Goal: Book appointment/travel/reservation

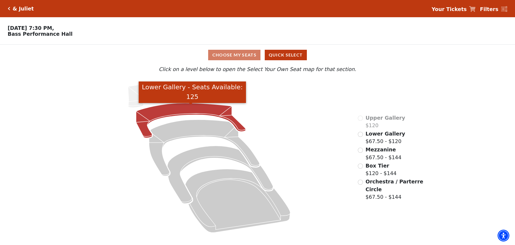
click at [151, 113] on icon "Lower Gallery - Seats Available: 125" at bounding box center [191, 120] width 110 height 35
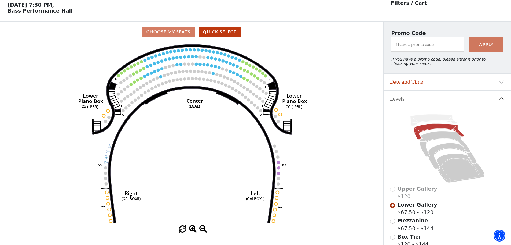
scroll to position [25, 0]
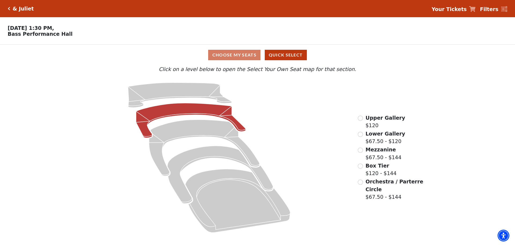
click at [179, 110] on icon at bounding box center [191, 120] width 110 height 35
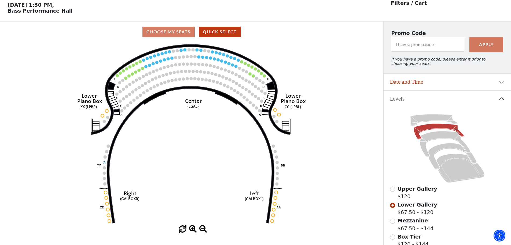
scroll to position [25, 0]
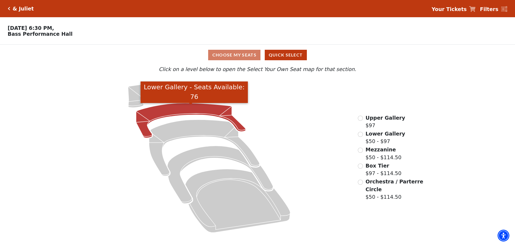
click at [155, 117] on icon "Lower Gallery - Seats Available: 76" at bounding box center [191, 120] width 110 height 35
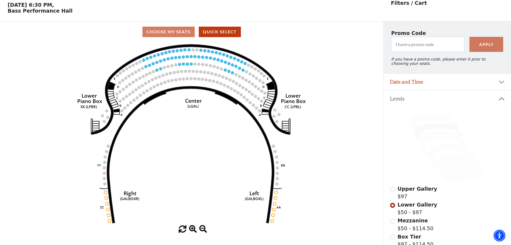
scroll to position [25, 0]
